Goal: Transaction & Acquisition: Purchase product/service

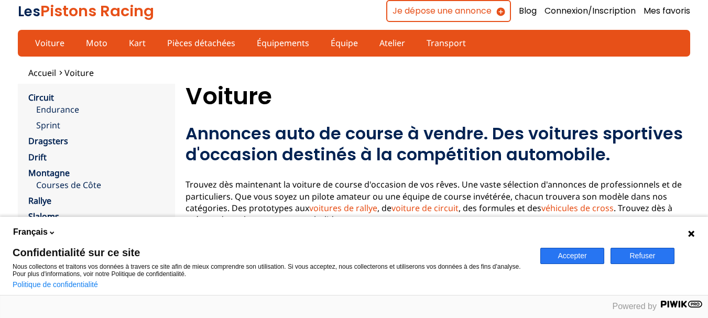
scroll to position [210, 0]
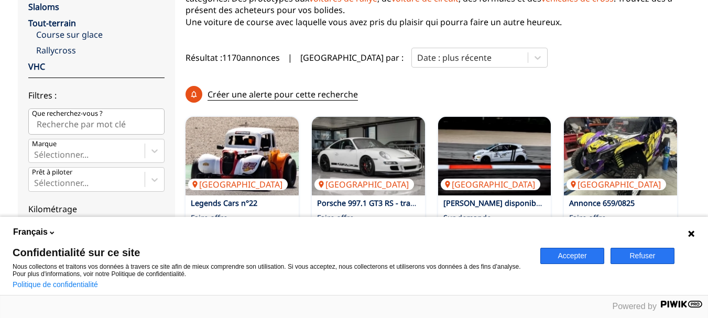
click at [579, 259] on button "Accepter" at bounding box center [572, 256] width 64 height 16
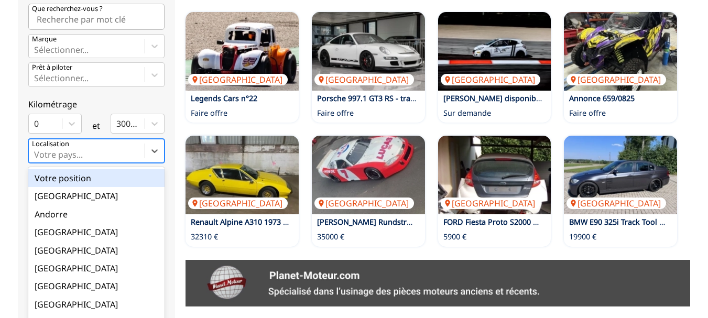
scroll to position [325, 0]
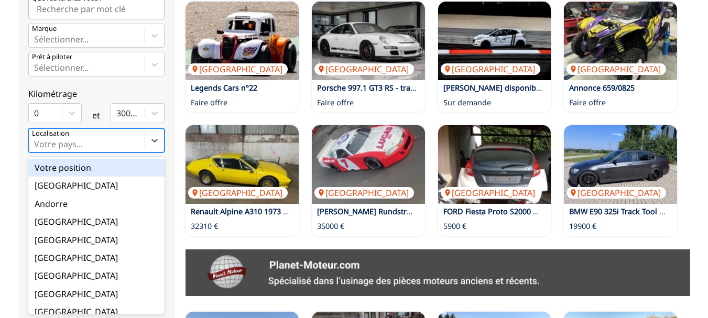
click at [46, 153] on div "Circuit Endurance Sprint Dragsters Drift Montagne Courses [PERSON_NAME] Rallye …" at bounding box center [96, 10] width 136 height 487
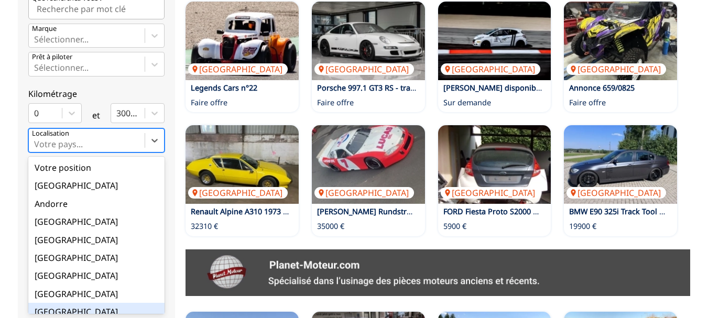
click at [50, 310] on div "[GEOGRAPHIC_DATA]" at bounding box center [96, 312] width 136 height 18
click at [36, 149] on input "option France focused, 9 of 18. 18 results available. Use Up and Down to choose…" at bounding box center [35, 143] width 2 height 9
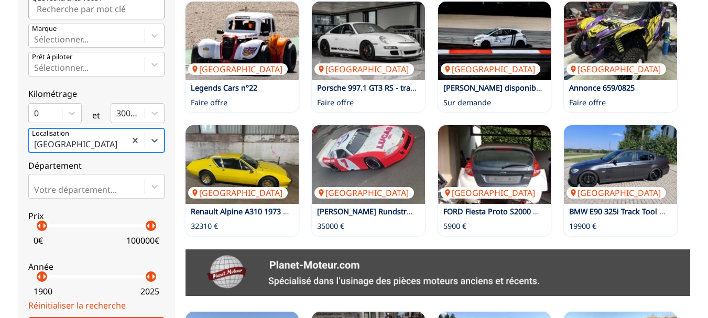
click at [13, 153] on div "Accueil Voiture close Circuit Endurance Sprint Dragsters Drift Montagne Courses…" at bounding box center [354, 272] width 708 height 1061
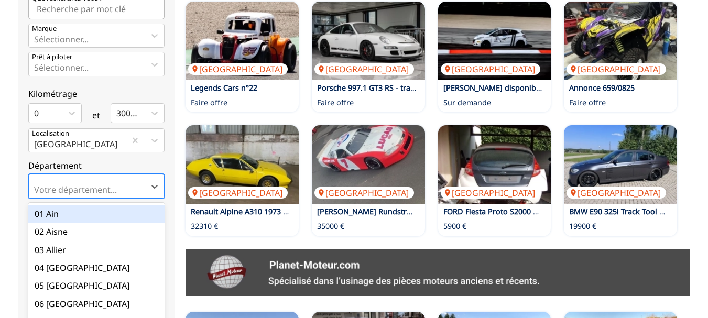
scroll to position [371, 0]
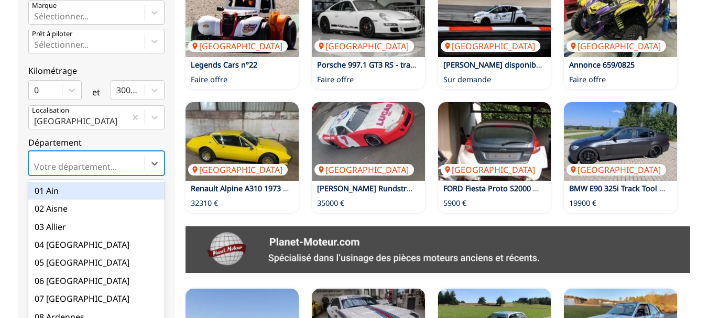
click at [50, 175] on div "option 01 Ain focused, 1 of 101. 101 results available. Use Up and Down to choo…" at bounding box center [96, 163] width 136 height 24
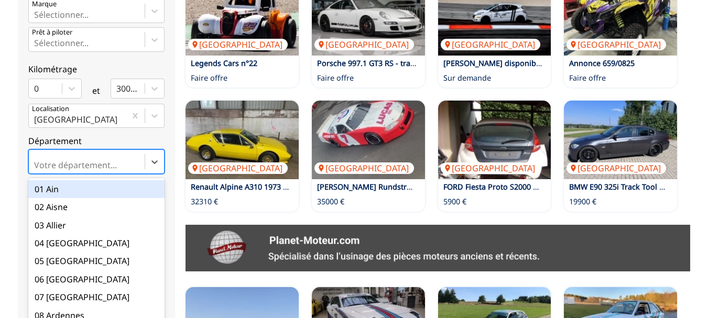
click at [36, 170] on input "option 01 Ain focused, 1 of 101. 101 results available. Use Up and Down to choo…" at bounding box center [35, 164] width 2 height 9
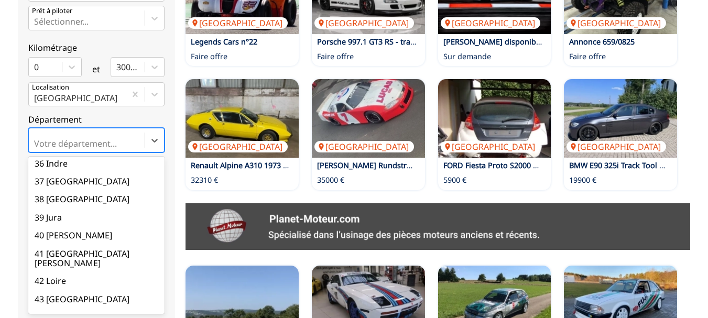
scroll to position [681, 0]
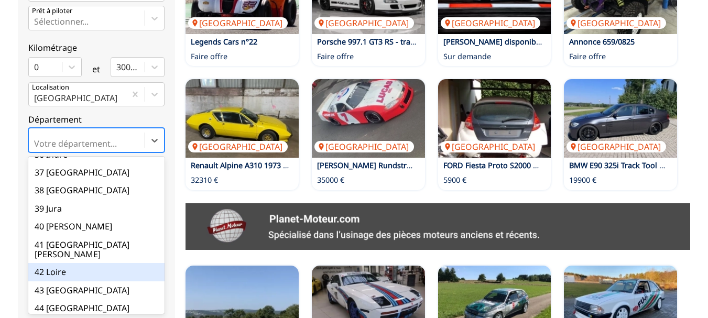
click at [54, 263] on div "42 Loire" at bounding box center [96, 272] width 136 height 18
click at [36, 148] on input "option 42 Loire focused, 43 of 101. 101 results available. Use Up and Down to c…" at bounding box center [35, 143] width 2 height 9
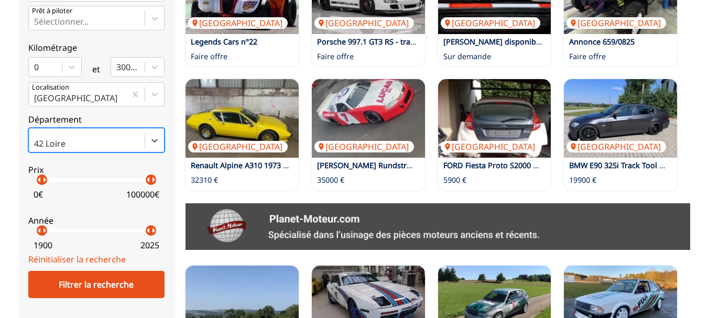
click at [6, 158] on div "Accueil Voiture close Circuit Endurance Sprint Dragsters Drift Montagne Courses…" at bounding box center [354, 226] width 708 height 1061
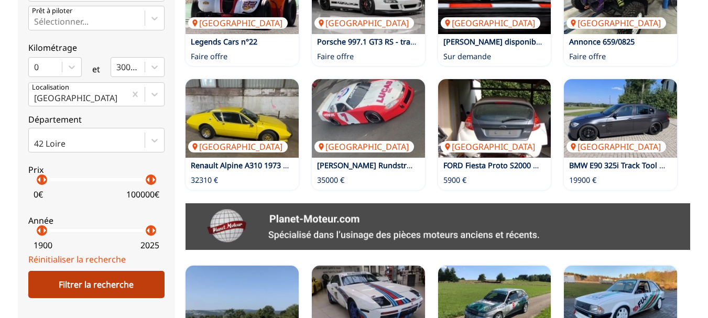
click at [102, 288] on div "Filtrer la recherche" at bounding box center [96, 284] width 136 height 27
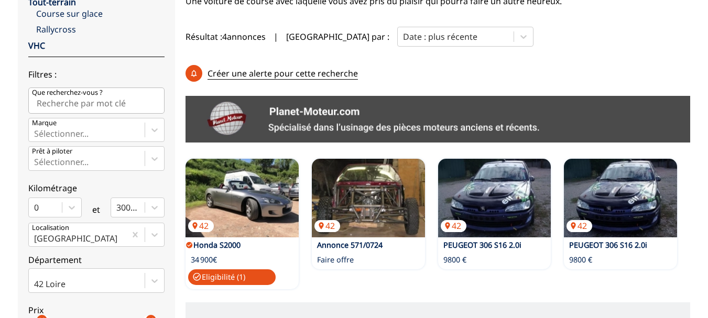
scroll to position [228, 0]
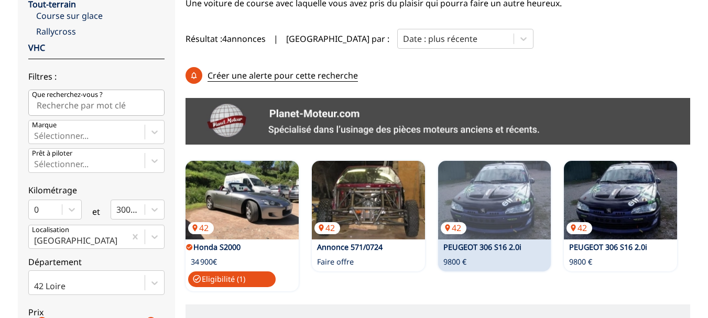
click at [507, 242] on link "PEUGEOT 306 S16 2.0i" at bounding box center [482, 247] width 78 height 10
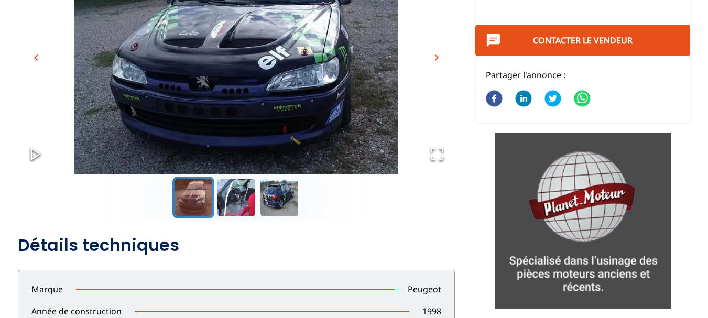
scroll to position [262, 0]
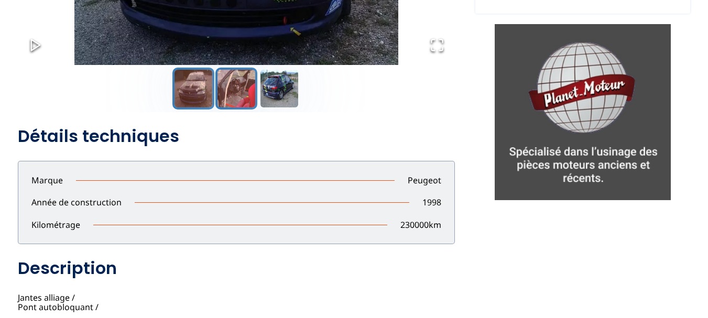
click at [234, 94] on button "Go to Slide 2" at bounding box center [236, 89] width 42 height 42
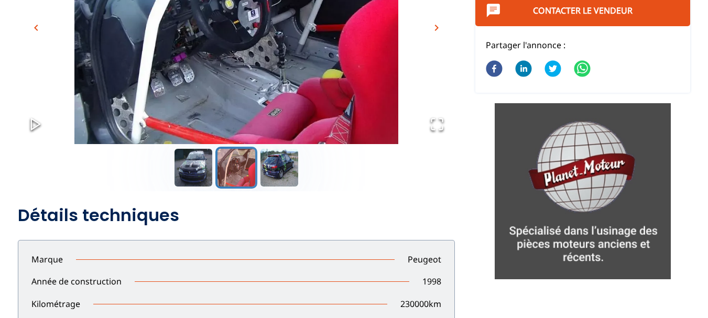
scroll to position [157, 0]
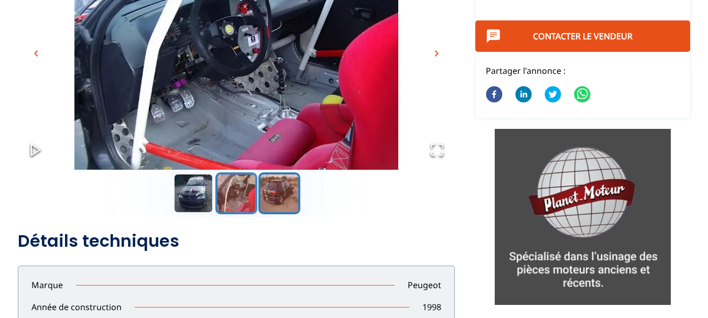
click at [283, 193] on button "Go to Slide 3" at bounding box center [279, 193] width 42 height 42
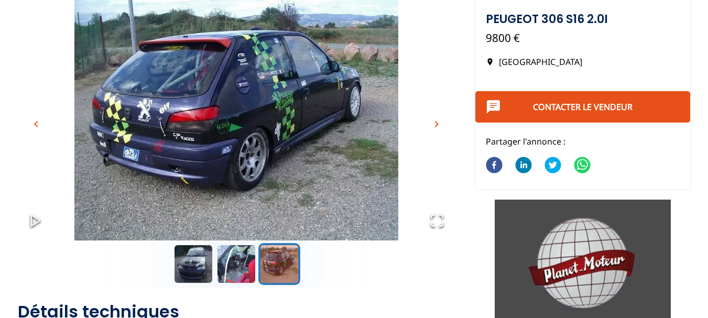
scroll to position [105, 0]
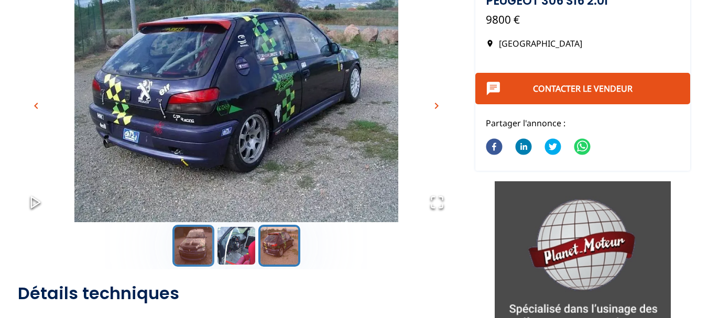
click at [195, 249] on button "Go to Slide 1" at bounding box center [193, 246] width 42 height 42
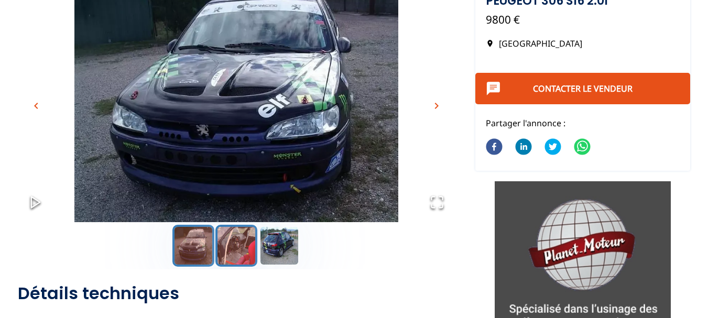
click at [231, 248] on button "Go to Slide 2" at bounding box center [236, 246] width 42 height 42
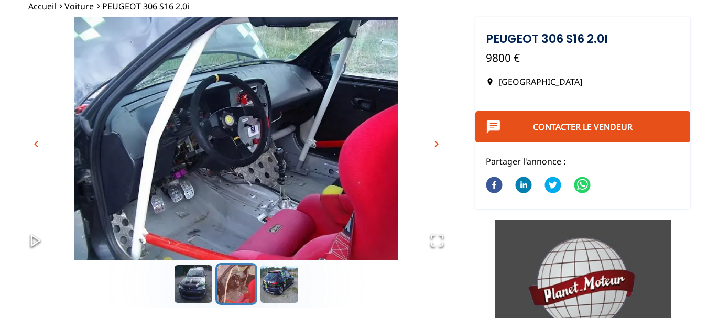
scroll to position [52, 0]
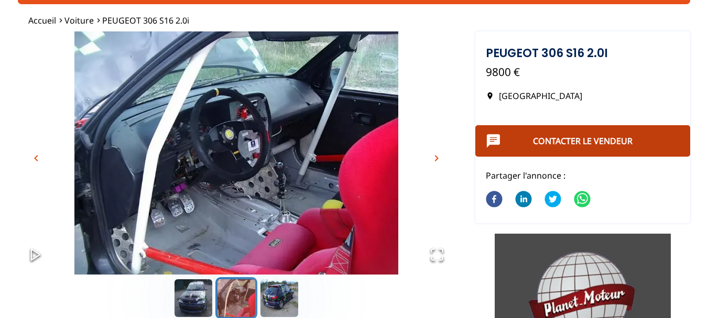
click at [599, 143] on link "Contacter le vendeur" at bounding box center [583, 141] width 100 height 12
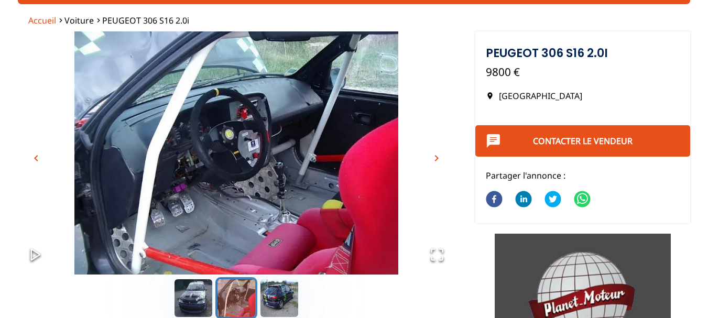
click at [36, 19] on span "Accueil" at bounding box center [42, 21] width 28 height 12
